Goal: Transaction & Acquisition: Purchase product/service

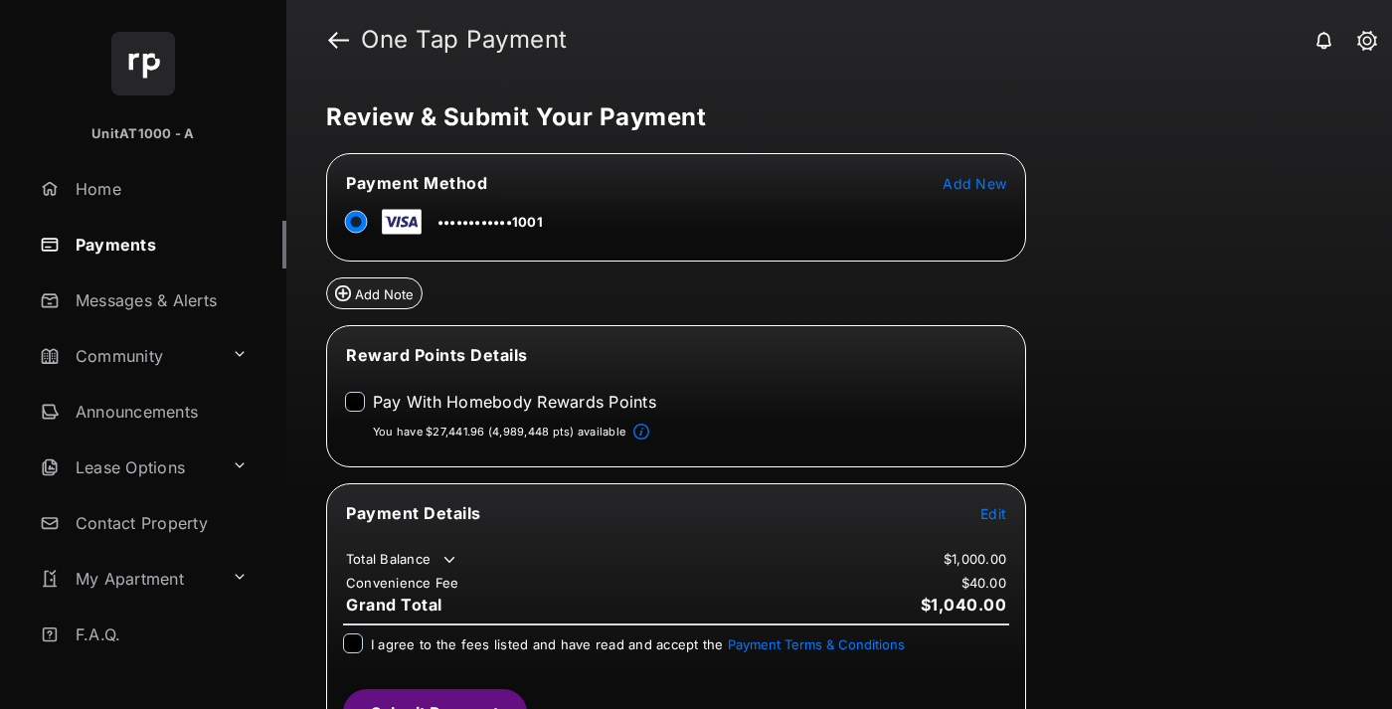
click at [994, 511] on span "Edit" at bounding box center [994, 513] width 26 height 17
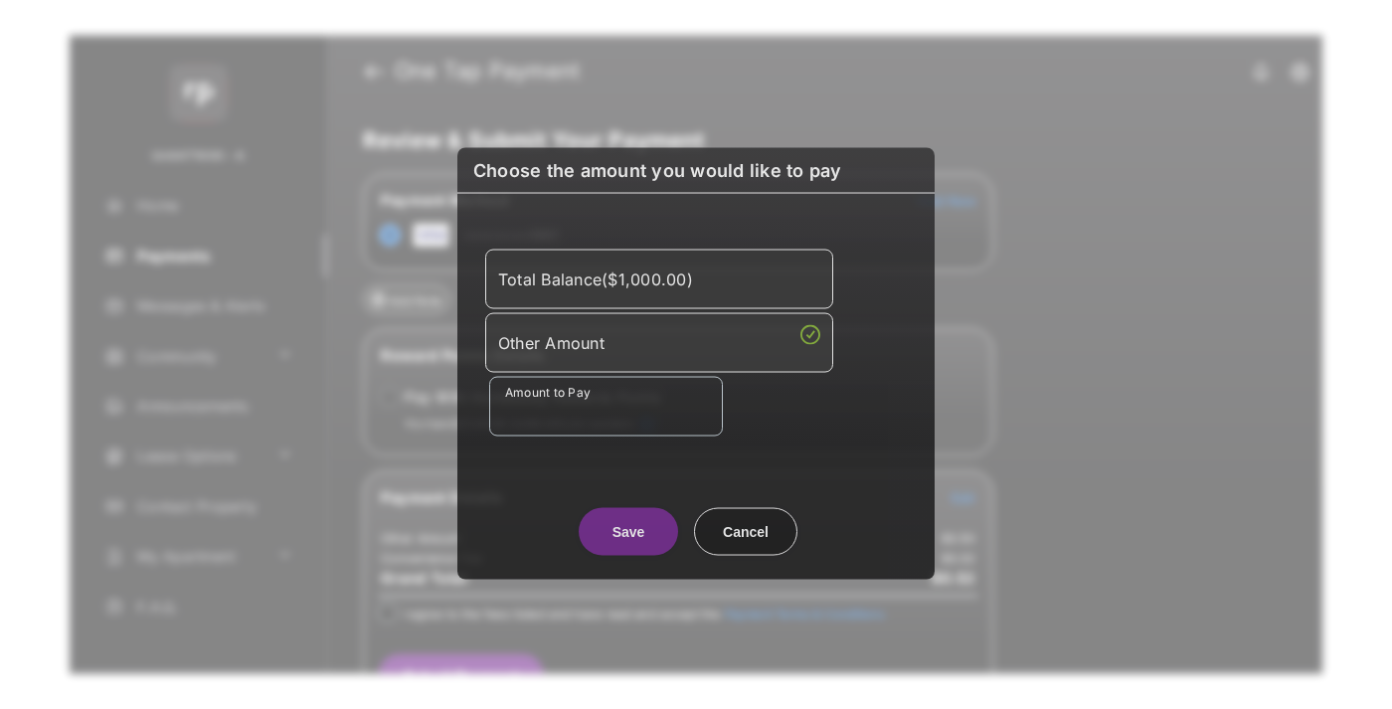
type input "*****"
click at [629, 528] on button "Save" at bounding box center [628, 531] width 99 height 48
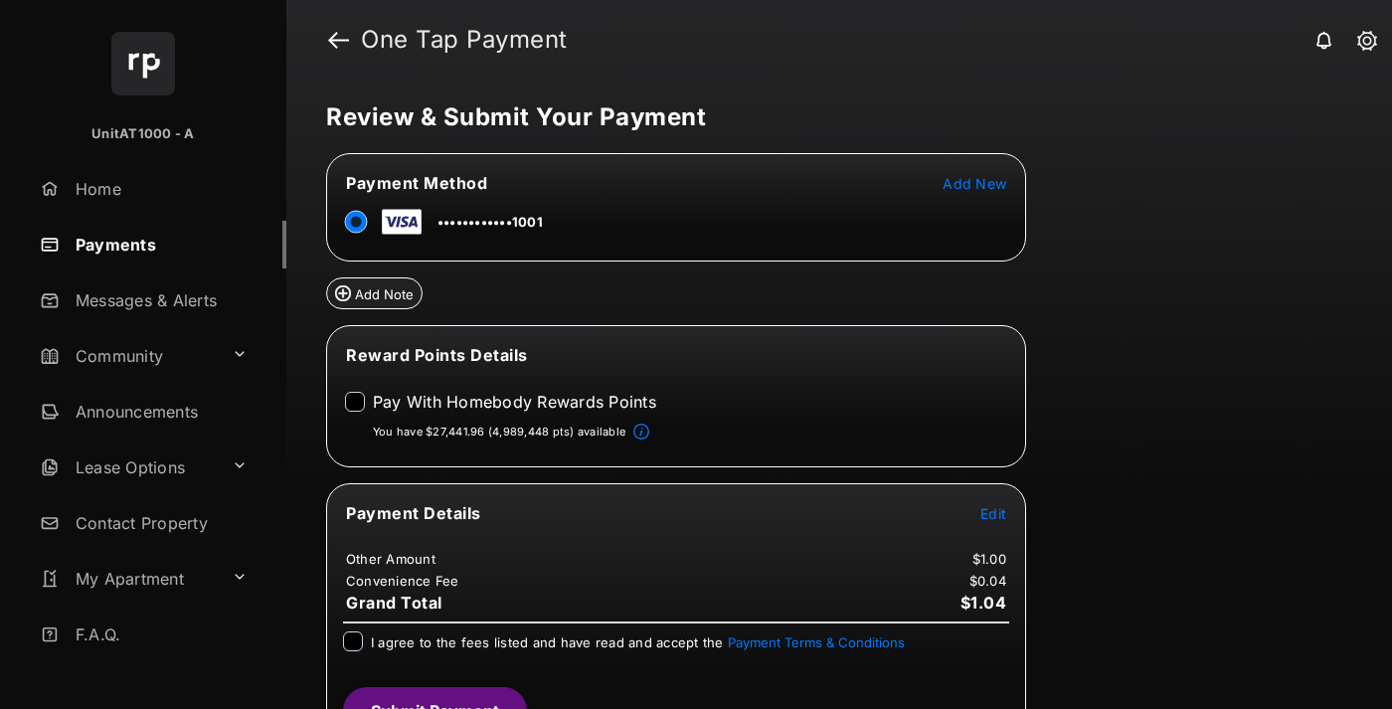
click at [994, 511] on span "Edit" at bounding box center [994, 513] width 26 height 17
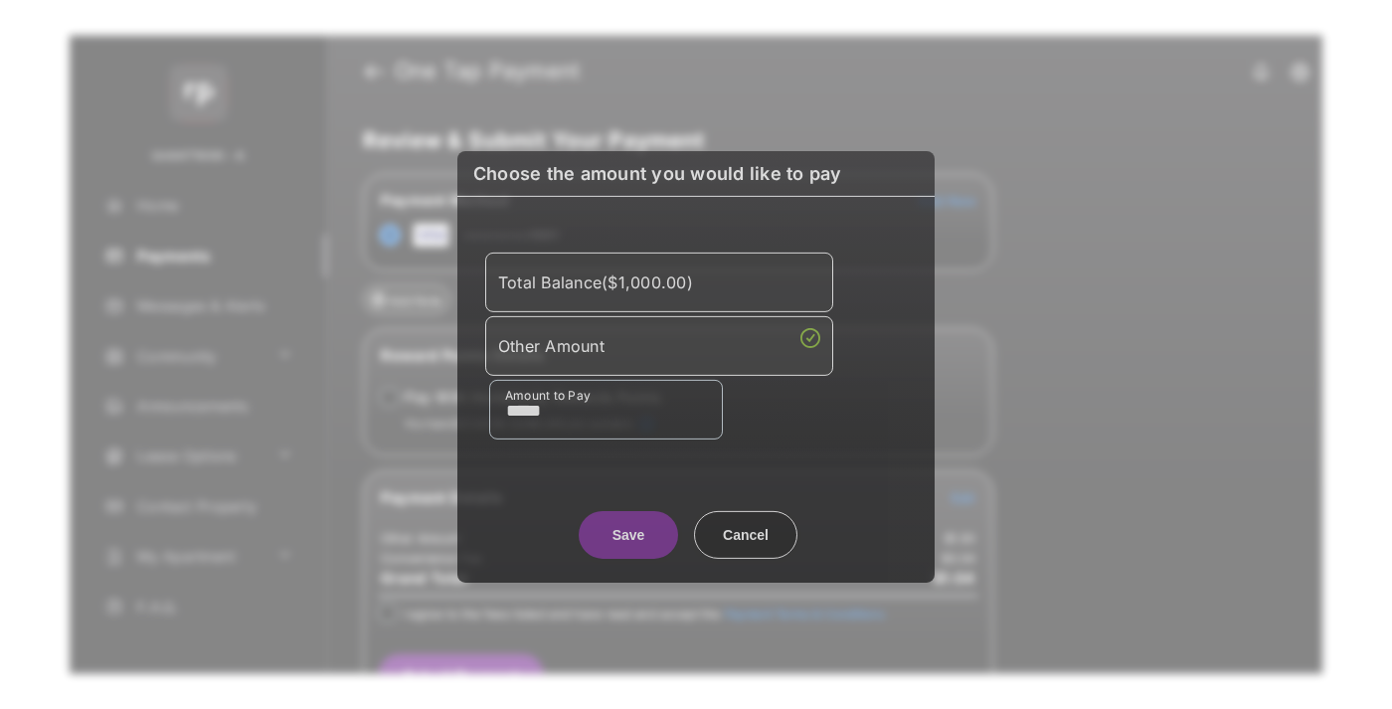
click at [629, 531] on button "Save" at bounding box center [628, 534] width 99 height 48
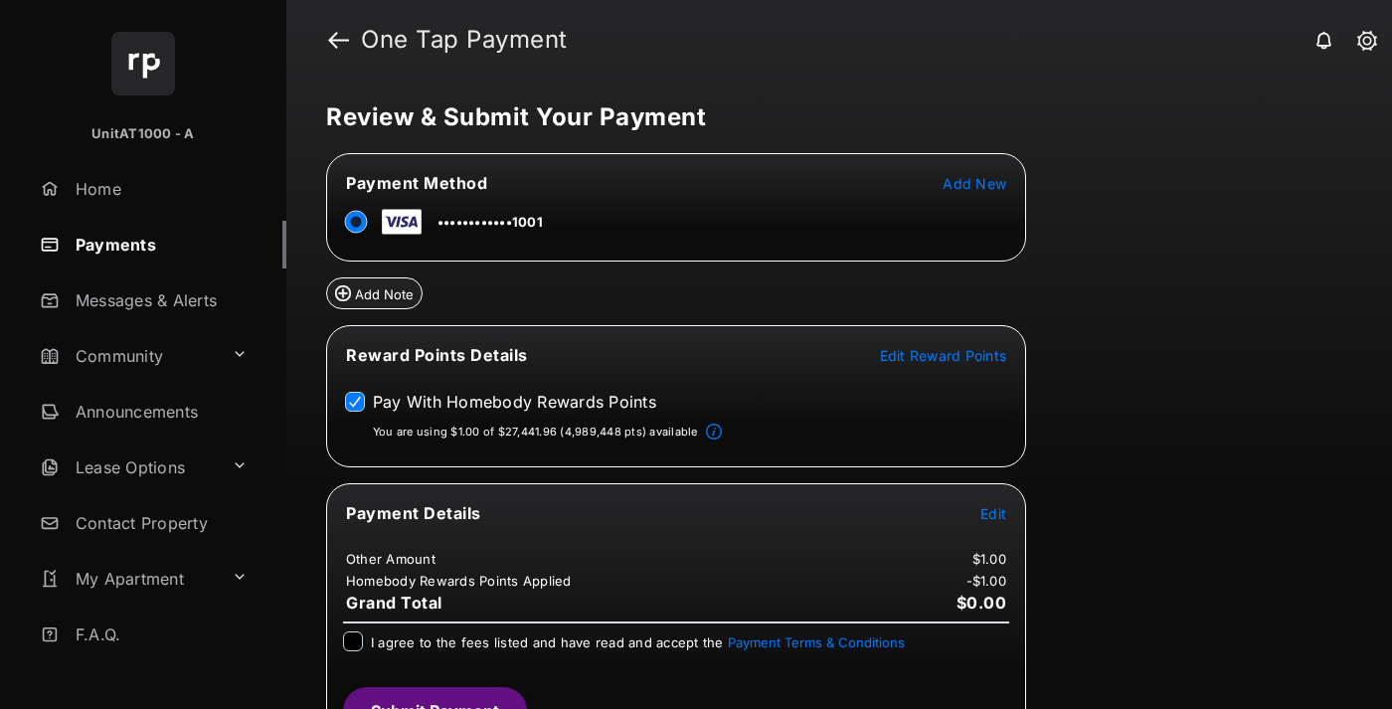
click at [434, 697] on button "Submit Payment" at bounding box center [435, 711] width 184 height 48
